Goal: Task Accomplishment & Management: Manage account settings

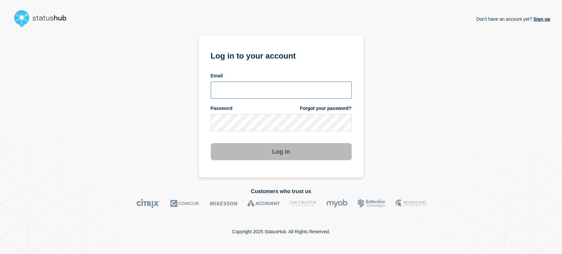
click at [263, 91] on input "email input" at bounding box center [281, 90] width 141 height 17
type input "sean.webb@conexon.us"
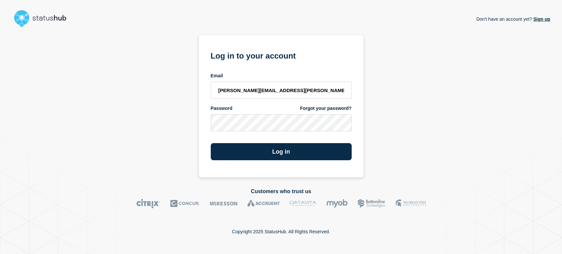
click at [211, 143] on button "Log in" at bounding box center [281, 151] width 141 height 17
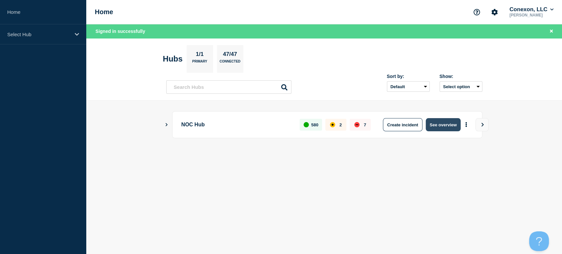
click at [435, 123] on button "See overview" at bounding box center [443, 124] width 35 height 13
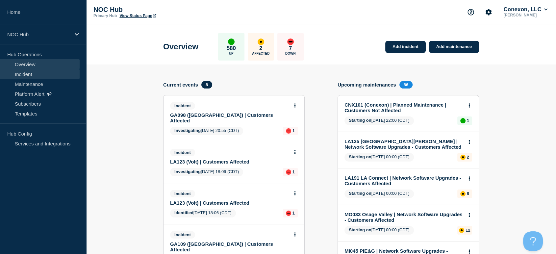
click at [29, 75] on link "Incident" at bounding box center [40, 74] width 80 height 10
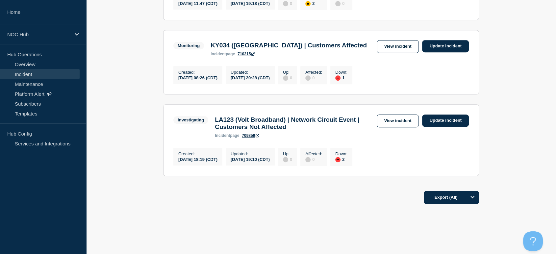
scroll to position [517, 0]
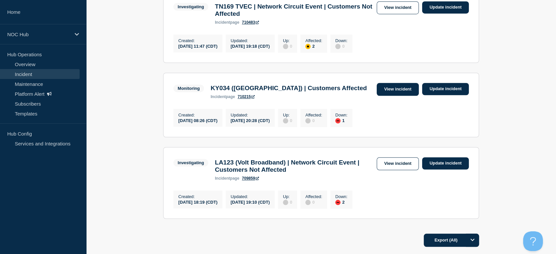
click at [400, 96] on link "View incident" at bounding box center [398, 89] width 42 height 13
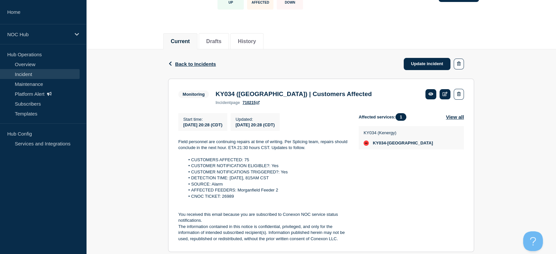
scroll to position [110, 0]
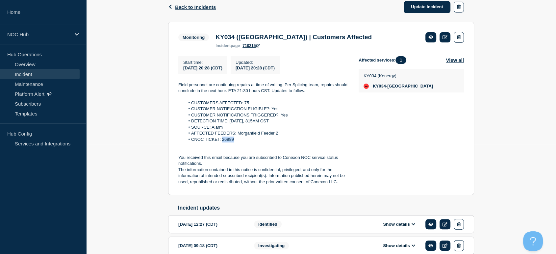
drag, startPoint x: 233, startPoint y: 141, endPoint x: 223, endPoint y: 142, distance: 10.2
click at [223, 142] on li "CNOC TICKET: 26989" at bounding box center [267, 140] width 164 height 6
copy li "26989"
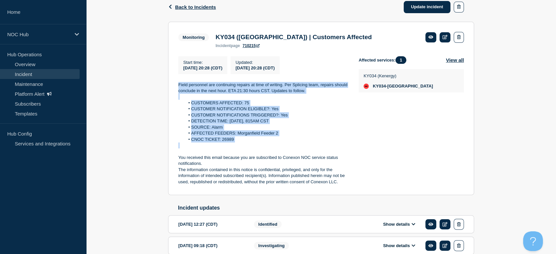
drag, startPoint x: 176, startPoint y: 82, endPoint x: 306, endPoint y: 146, distance: 145.3
click at [306, 146] on section "Monitoring KY034 (Morganfield) | Customers Affected incident page 710215 Start …" at bounding box center [321, 109] width 306 height 174
copy div "Field personnel are continuing repairs at time of writing. Per Splicing team, r…"
click at [426, 3] on link "Update incident" at bounding box center [427, 7] width 47 height 12
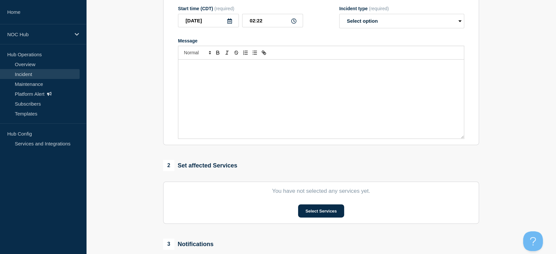
type input "KY034 (Morganfield) | Customers Affected"
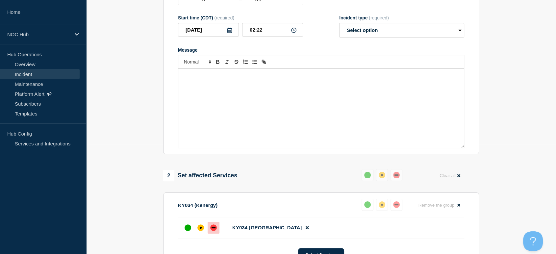
click at [267, 97] on div "Message" at bounding box center [321, 108] width 286 height 79
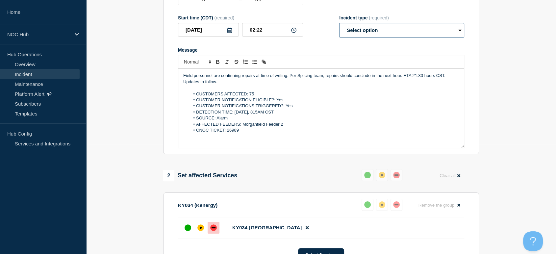
click at [367, 32] on select "Select option Investigating Identified Monitoring Resolved" at bounding box center [401, 30] width 125 height 14
select select "monitoring"
click at [339, 27] on select "Select option Investigating Identified Monitoring Resolved" at bounding box center [401, 30] width 125 height 14
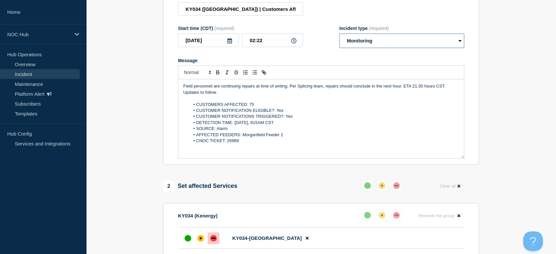
scroll to position [98, 0]
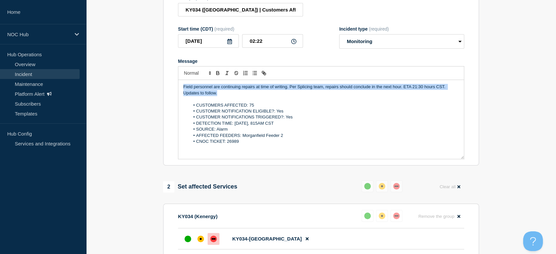
drag, startPoint x: 221, startPoint y: 97, endPoint x: 127, endPoint y: 72, distance: 97.3
click at [126, 73] on section "1 Provide details Title (required) KY034 (Morganfield) | Customers Affected Sta…" at bounding box center [321, 231] width 470 height 529
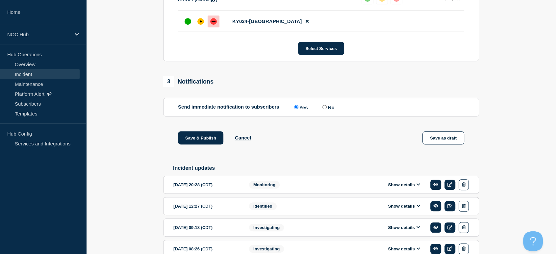
scroll to position [355, 0]
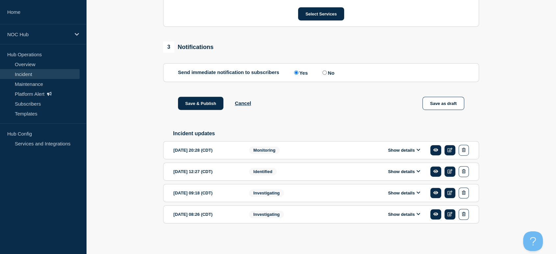
click at [327, 72] on input "No" at bounding box center [325, 72] width 4 height 4
radio input "true"
radio input "false"
click at [193, 108] on button "Save & Publish" at bounding box center [200, 103] width 45 height 13
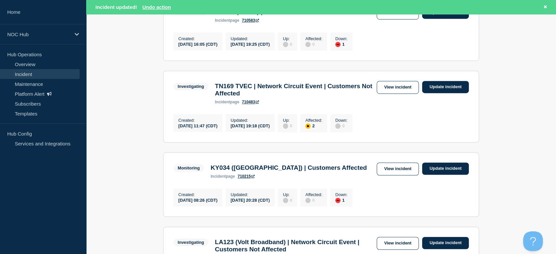
scroll to position [439, 0]
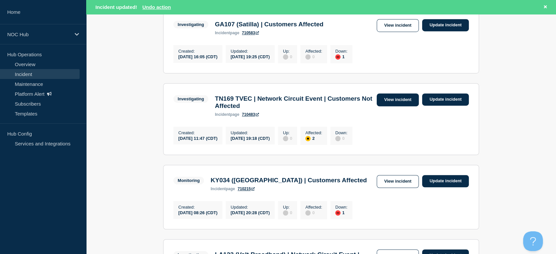
click at [387, 106] on link "View incident" at bounding box center [398, 99] width 42 height 13
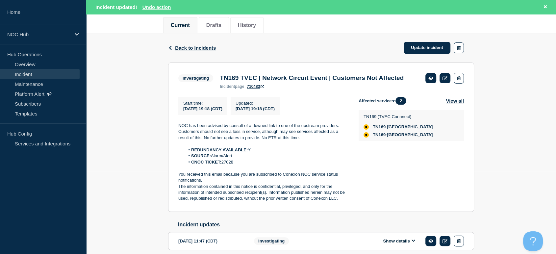
scroll to position [110, 0]
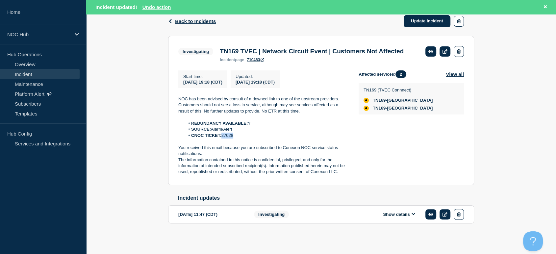
drag, startPoint x: 234, startPoint y: 149, endPoint x: 222, endPoint y: 150, distance: 12.2
click at [222, 150] on div "NOC has been advised by consult of a downed link to one of the upstream provide…" at bounding box center [263, 135] width 170 height 79
copy li "27028"
click at [290, 139] on li "CNOC TICKET: 27028" at bounding box center [267, 136] width 164 height 6
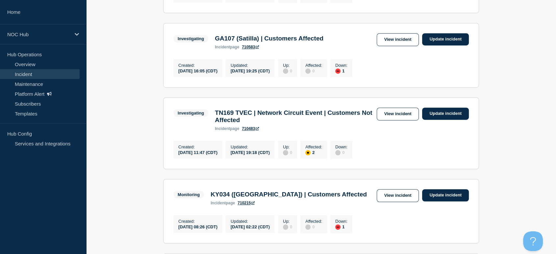
scroll to position [366, 0]
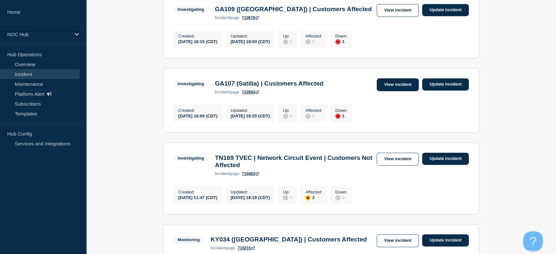
click at [400, 91] on link "View incident" at bounding box center [398, 84] width 42 height 13
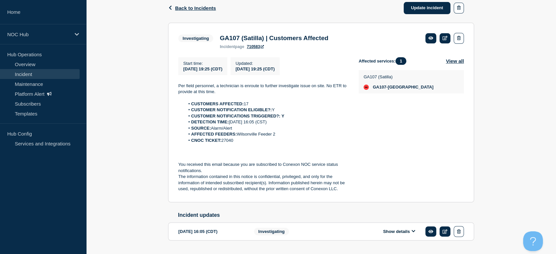
scroll to position [110, 0]
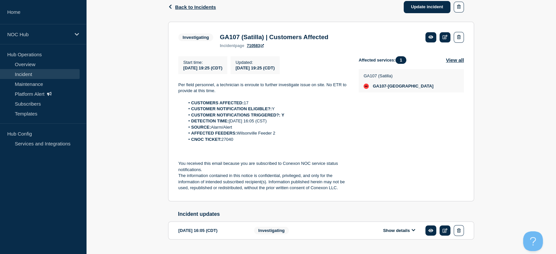
drag, startPoint x: 234, startPoint y: 142, endPoint x: 223, endPoint y: 142, distance: 11.8
click at [223, 142] on li "CNOC TICKET: 27040" at bounding box center [267, 140] width 164 height 6
copy li "27040"
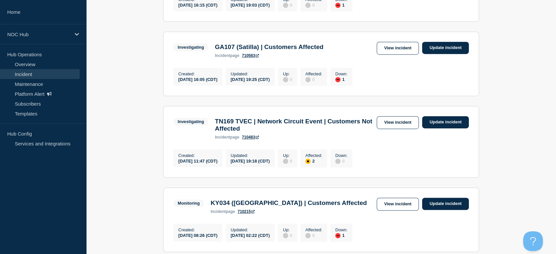
scroll to position [329, 0]
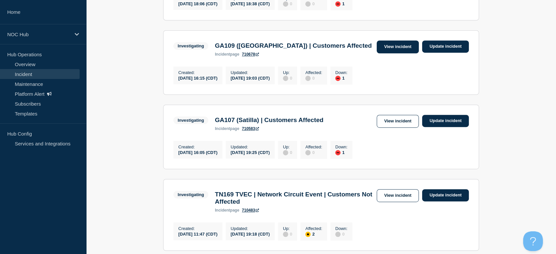
click at [396, 50] on link "View incident" at bounding box center [398, 46] width 42 height 13
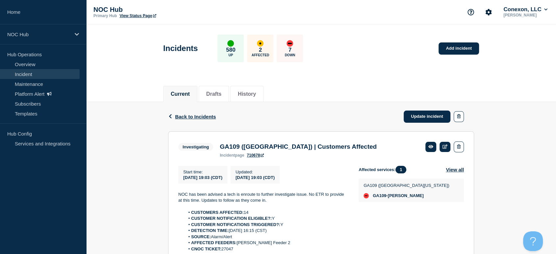
scroll to position [110, 0]
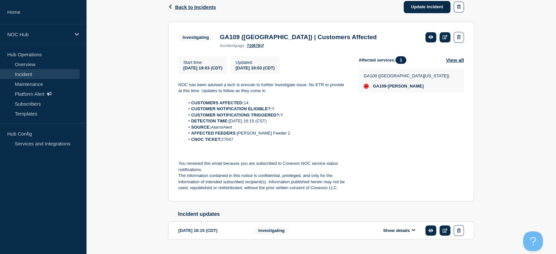
drag, startPoint x: 234, startPoint y: 143, endPoint x: 223, endPoint y: 144, distance: 11.5
click at [223, 143] on li "CNOC TICKET: 27047" at bounding box center [267, 140] width 164 height 6
copy li "27047"
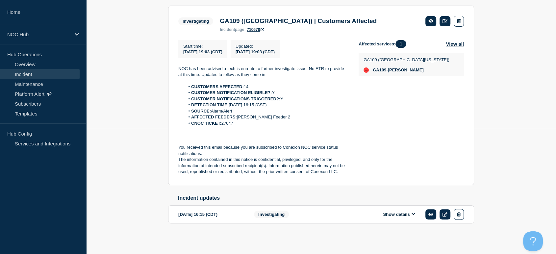
scroll to position [0, 0]
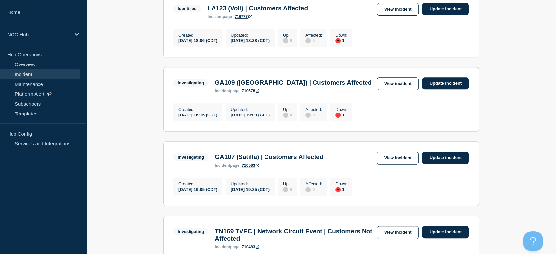
scroll to position [219, 0]
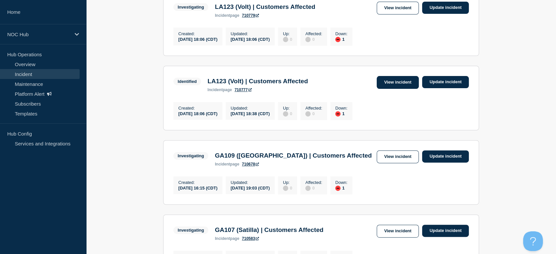
click at [392, 86] on link "View incident" at bounding box center [398, 82] width 42 height 13
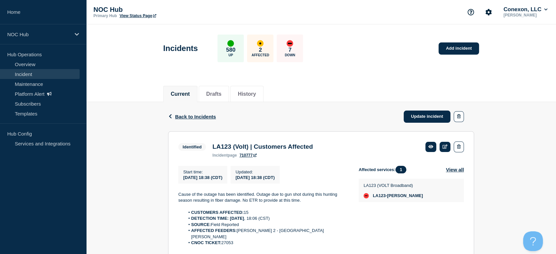
scroll to position [110, 0]
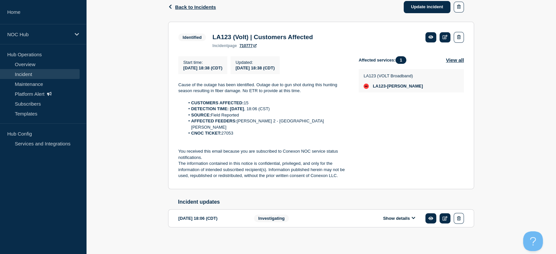
drag, startPoint x: 236, startPoint y: 131, endPoint x: 223, endPoint y: 132, distance: 12.9
click at [223, 132] on li "CNOC TICKET: 27053" at bounding box center [267, 133] width 164 height 6
copy li "27053"
click at [371, 120] on div "Affected services: 1 View all LA123 (VOLT Broadband) LA123-Archibald" at bounding box center [411, 117] width 105 height 123
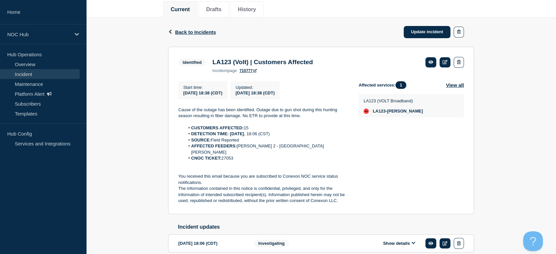
scroll to position [37, 0]
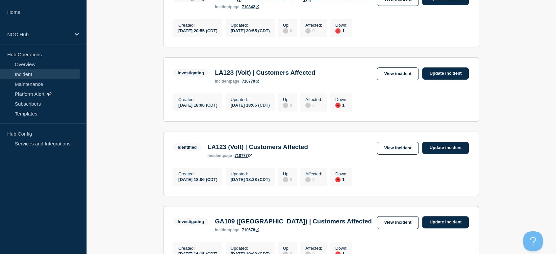
scroll to position [146, 0]
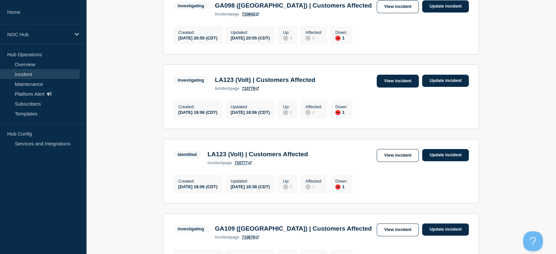
click at [385, 85] on link "View incident" at bounding box center [398, 81] width 42 height 13
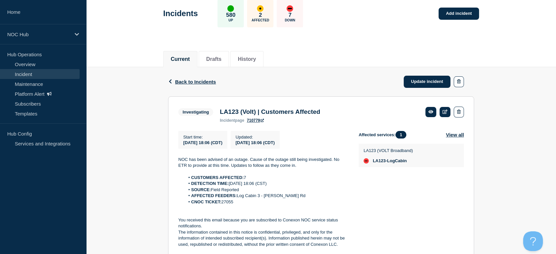
scroll to position [61, 0]
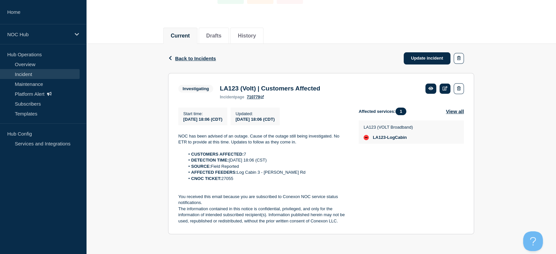
drag, startPoint x: 234, startPoint y: 180, endPoint x: 223, endPoint y: 181, distance: 11.9
click at [223, 181] on li "CNOC TICKET: 27055" at bounding box center [267, 179] width 164 height 6
copy li "27055"
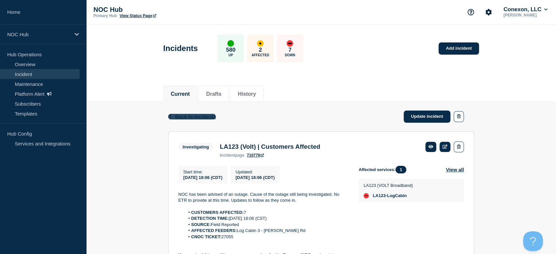
click at [183, 115] on span "Back to Incidents" at bounding box center [195, 117] width 41 height 6
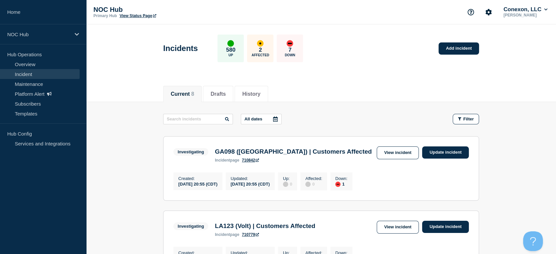
click at [386, 154] on link "View incident" at bounding box center [398, 152] width 42 height 13
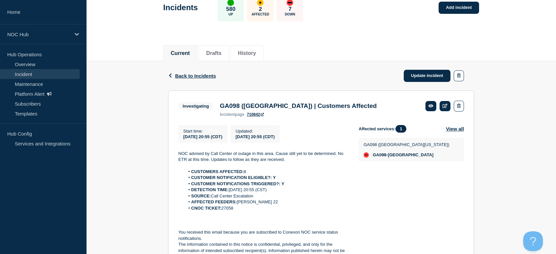
scroll to position [79, 0]
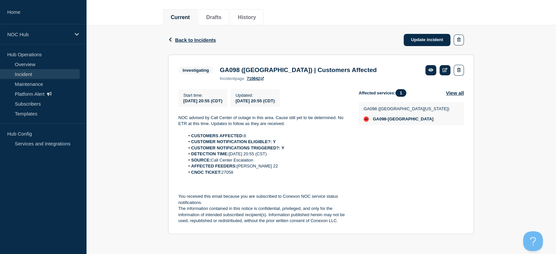
drag, startPoint x: 235, startPoint y: 175, endPoint x: 223, endPoint y: 176, distance: 11.6
click at [223, 176] on div "NOC advised by Call Center of outage in this area. Cause still yet to be determ…" at bounding box center [263, 169] width 170 height 109
copy li "27058"
drag, startPoint x: 176, startPoint y: 113, endPoint x: 274, endPoint y: 173, distance: 114.4
click at [274, 173] on section "Investigating GA098 (Central GA) | Customers Affected incident page 710842 Star…" at bounding box center [321, 145] width 306 height 180
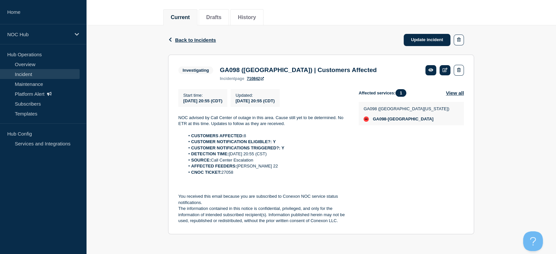
copy div "NOC advised by Call Center of outage in this area. Cause still yet to be determ…"
click at [413, 37] on link "Update incident" at bounding box center [427, 40] width 47 height 12
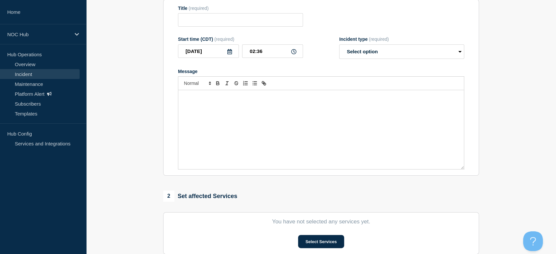
type input "GA098 (Central GA) | Customers Affected"
click at [290, 100] on p "Message" at bounding box center [321, 97] width 276 height 6
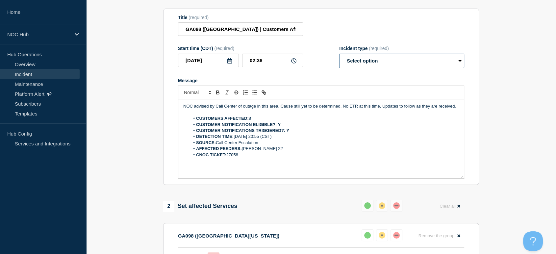
click at [361, 68] on select "Select option Investigating Identified Monitoring Resolved" at bounding box center [401, 61] width 125 height 14
select select "resolved"
click at [339, 57] on select "Select option Investigating Identified Monitoring Resolved" at bounding box center [401, 61] width 125 height 14
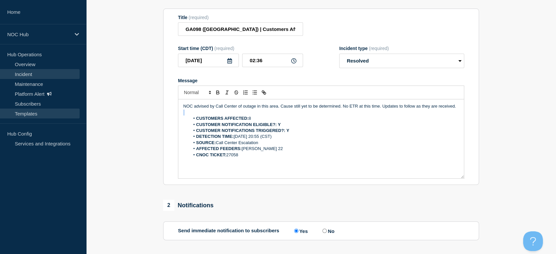
drag, startPoint x: 365, startPoint y: 102, endPoint x: 10, endPoint y: 114, distance: 355.3
click at [0, 115] on div "Home NOC Hub Hub Operations Overview Incident Maintenance Platform Alert Subscr…" at bounding box center [278, 134] width 556 height 427
drag, startPoint x: 261, startPoint y: 115, endPoint x: 145, endPoint y: 81, distance: 120.3
click at [140, 77] on section "1 Provide details Title (required) GA098 (Central GA) | Customers Affected Star…" at bounding box center [321, 163] width 470 height 352
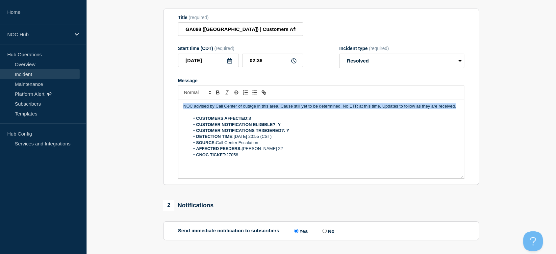
drag, startPoint x: 181, startPoint y: 110, endPoint x: 509, endPoint y: 97, distance: 328.1
click at [509, 97] on section "1 Provide details Title (required) GA098 (Central GA) | Customers Affected Star…" at bounding box center [321, 163] width 470 height 352
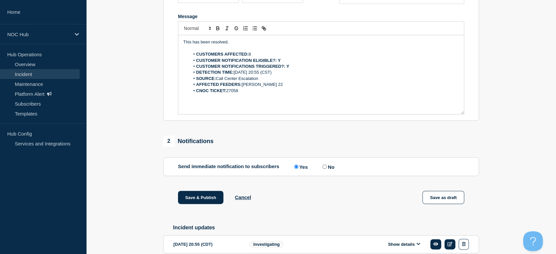
scroll to position [178, 0]
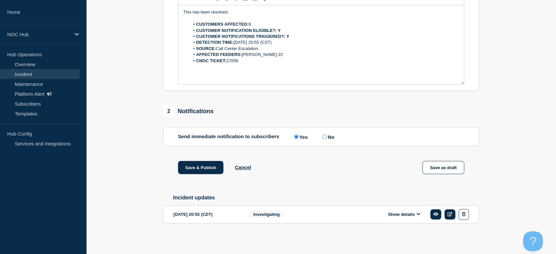
click at [326, 135] on input "No" at bounding box center [325, 137] width 4 height 4
radio input "true"
radio input "false"
click at [207, 167] on button "Save & Publish" at bounding box center [200, 167] width 45 height 13
